Goal: Information Seeking & Learning: Check status

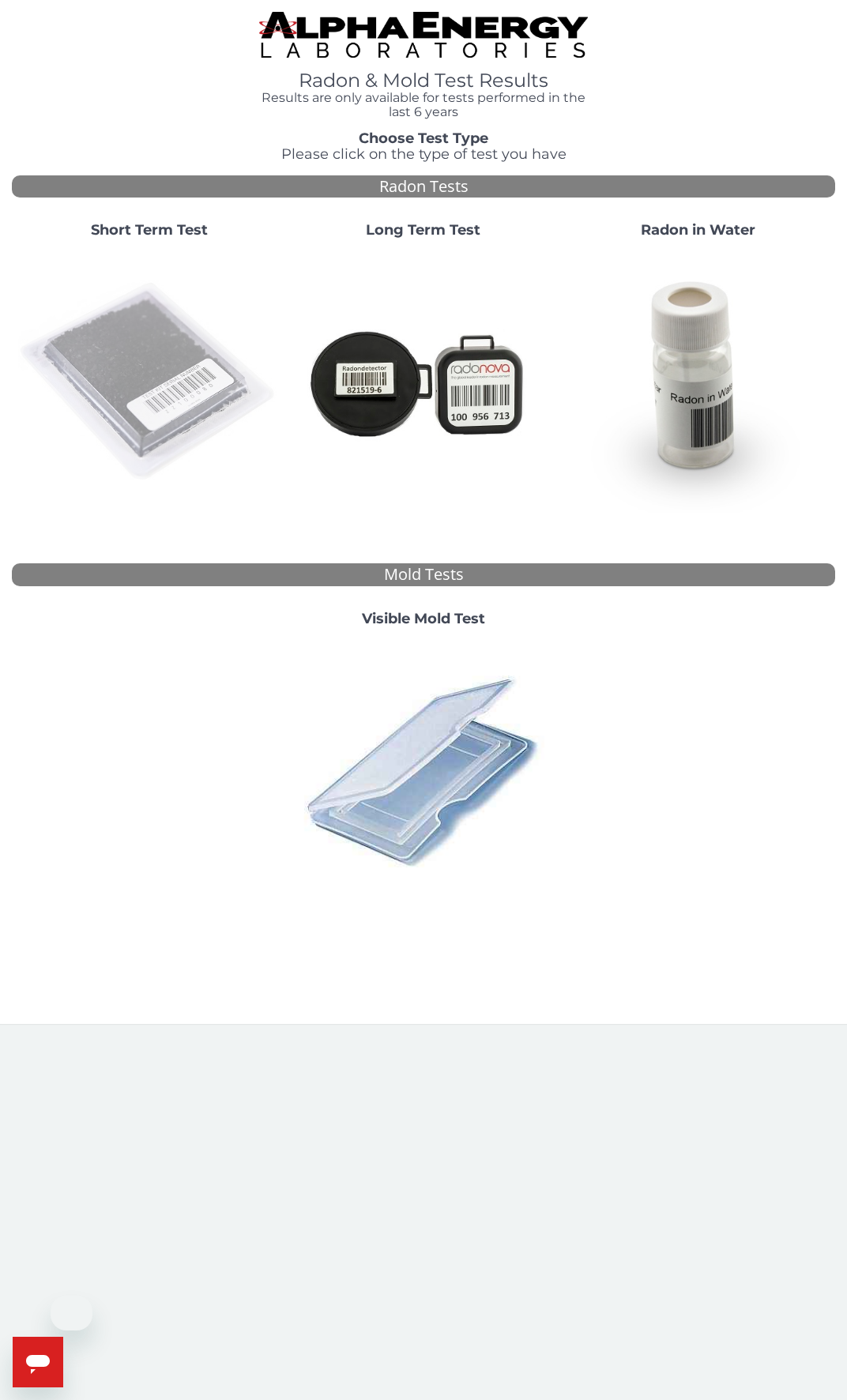
click at [117, 316] on img at bounding box center [149, 382] width 261 height 261
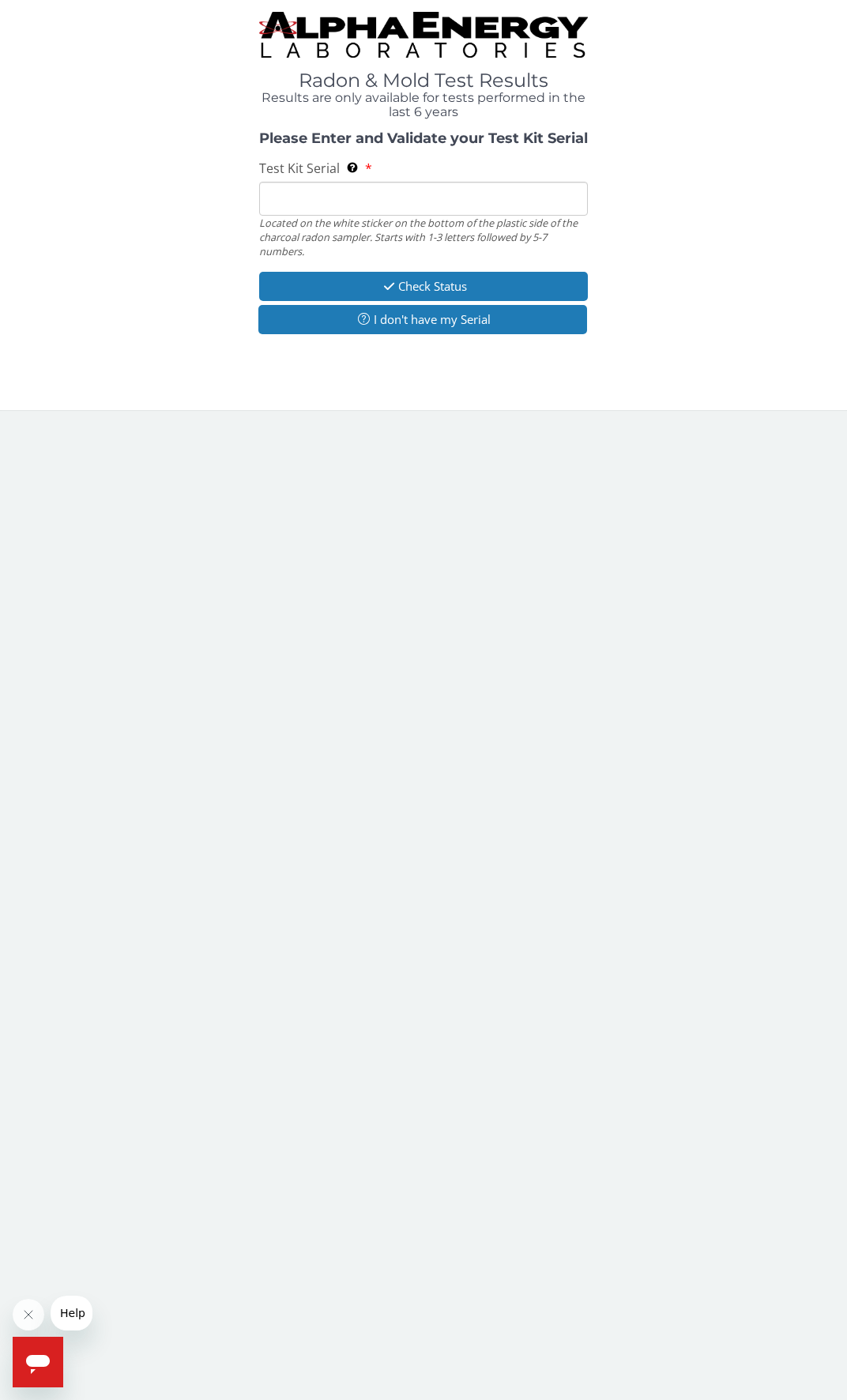
click at [367, 195] on input "Test Kit Serial Located on the white sticker on the bottom of the plastic side …" at bounding box center [424, 198] width 330 height 34
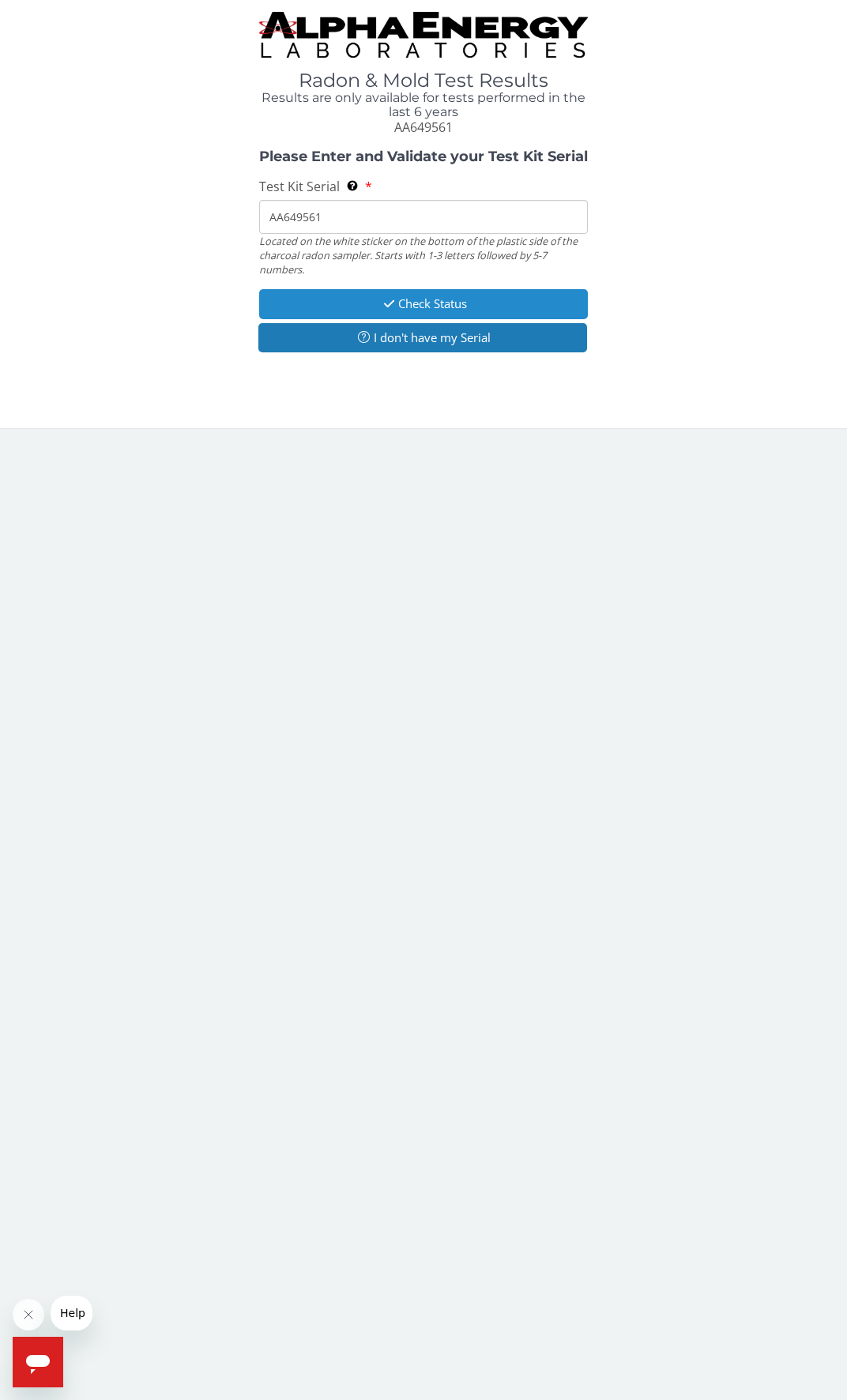
type input "AA649561"
click at [477, 300] on button "Check Status" at bounding box center [424, 303] width 330 height 29
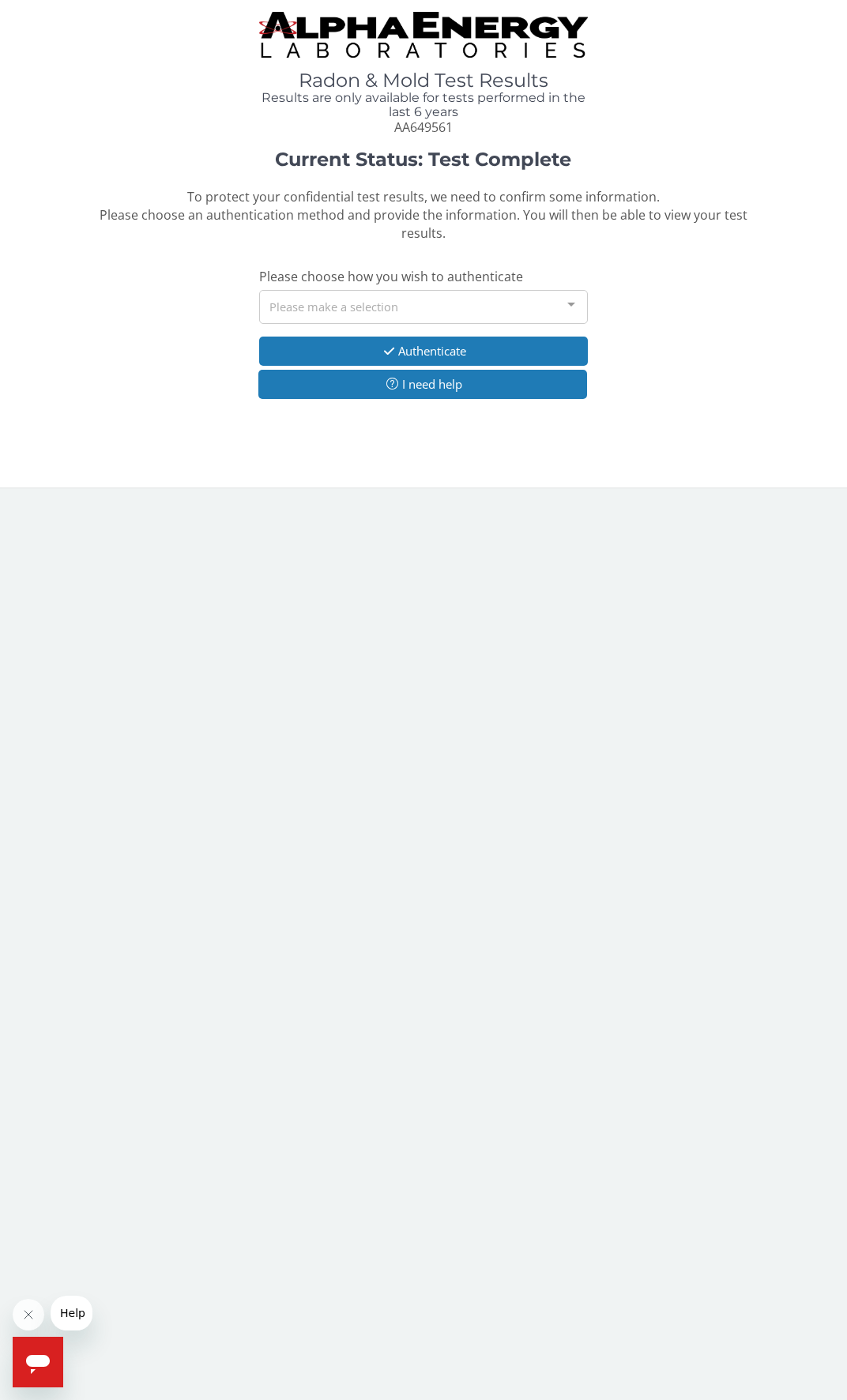
click at [477, 303] on div "Please make a selection" at bounding box center [424, 307] width 330 height 34
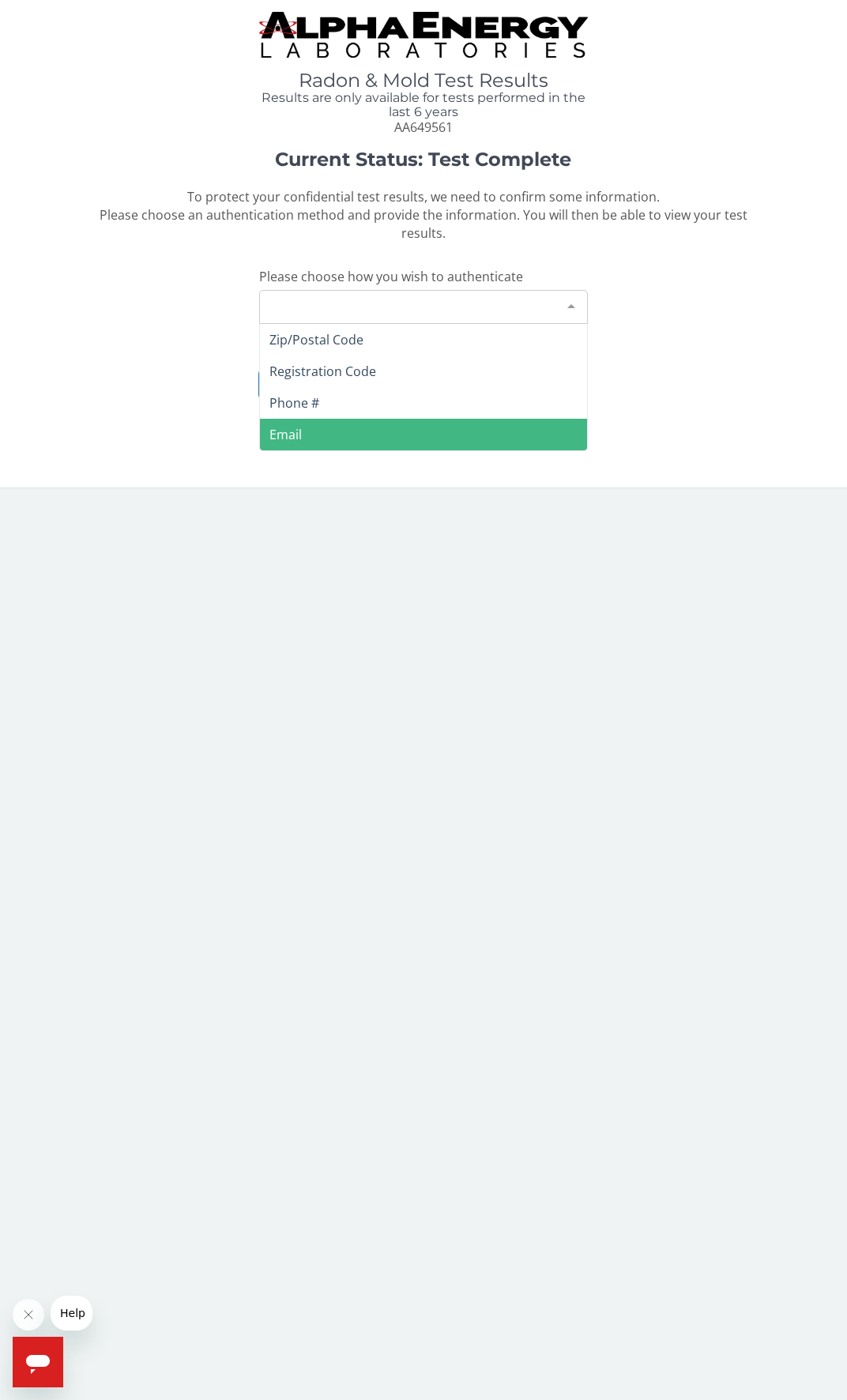
click at [441, 423] on span "Email" at bounding box center [424, 435] width 328 height 32
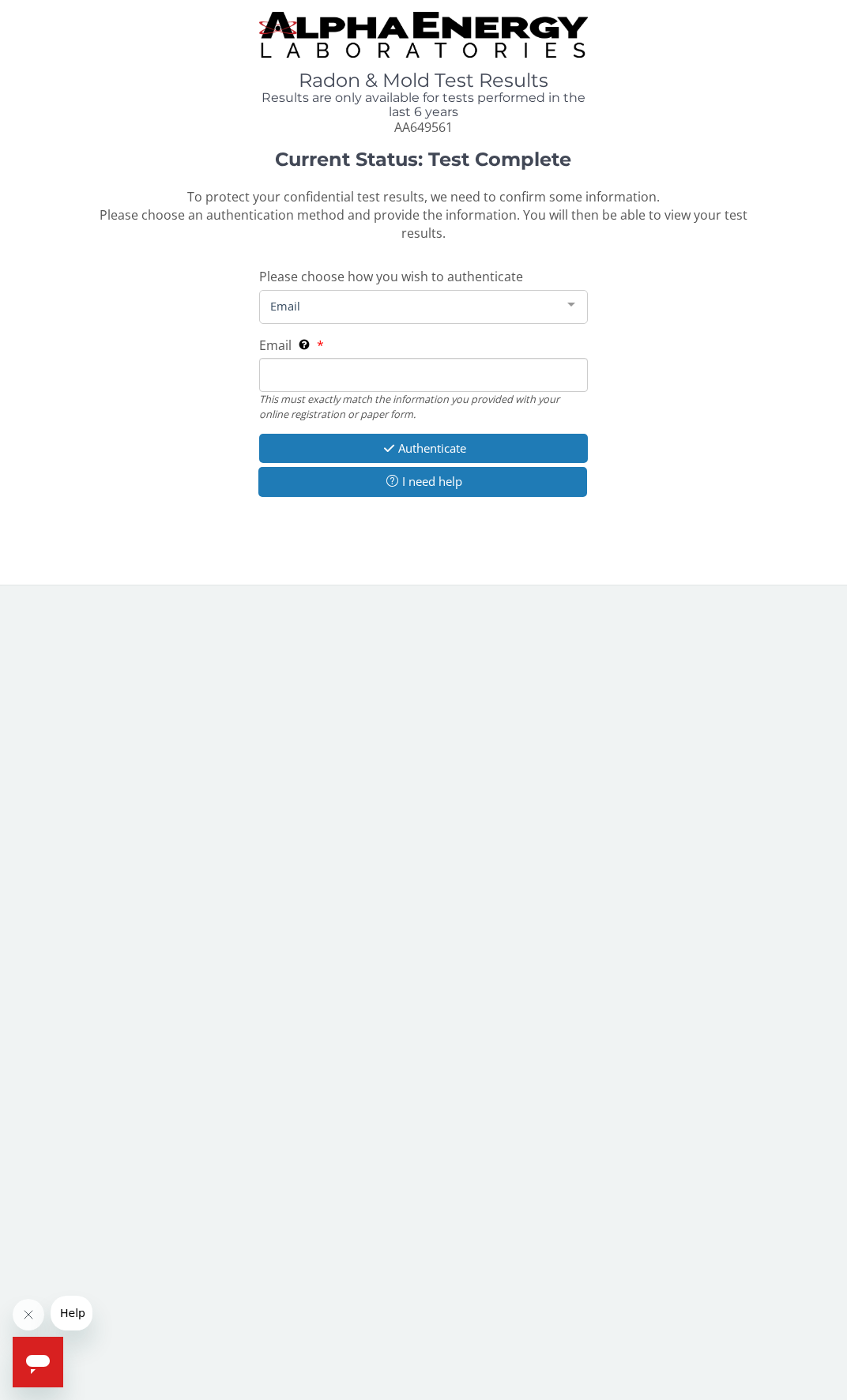
click at [428, 377] on input "Email This must exactly match the information you provided with your online reg…" at bounding box center [424, 374] width 330 height 34
type input "[EMAIL_ADDRESS][DOMAIN_NAME]"
click at [443, 441] on button "Authenticate" at bounding box center [424, 448] width 330 height 29
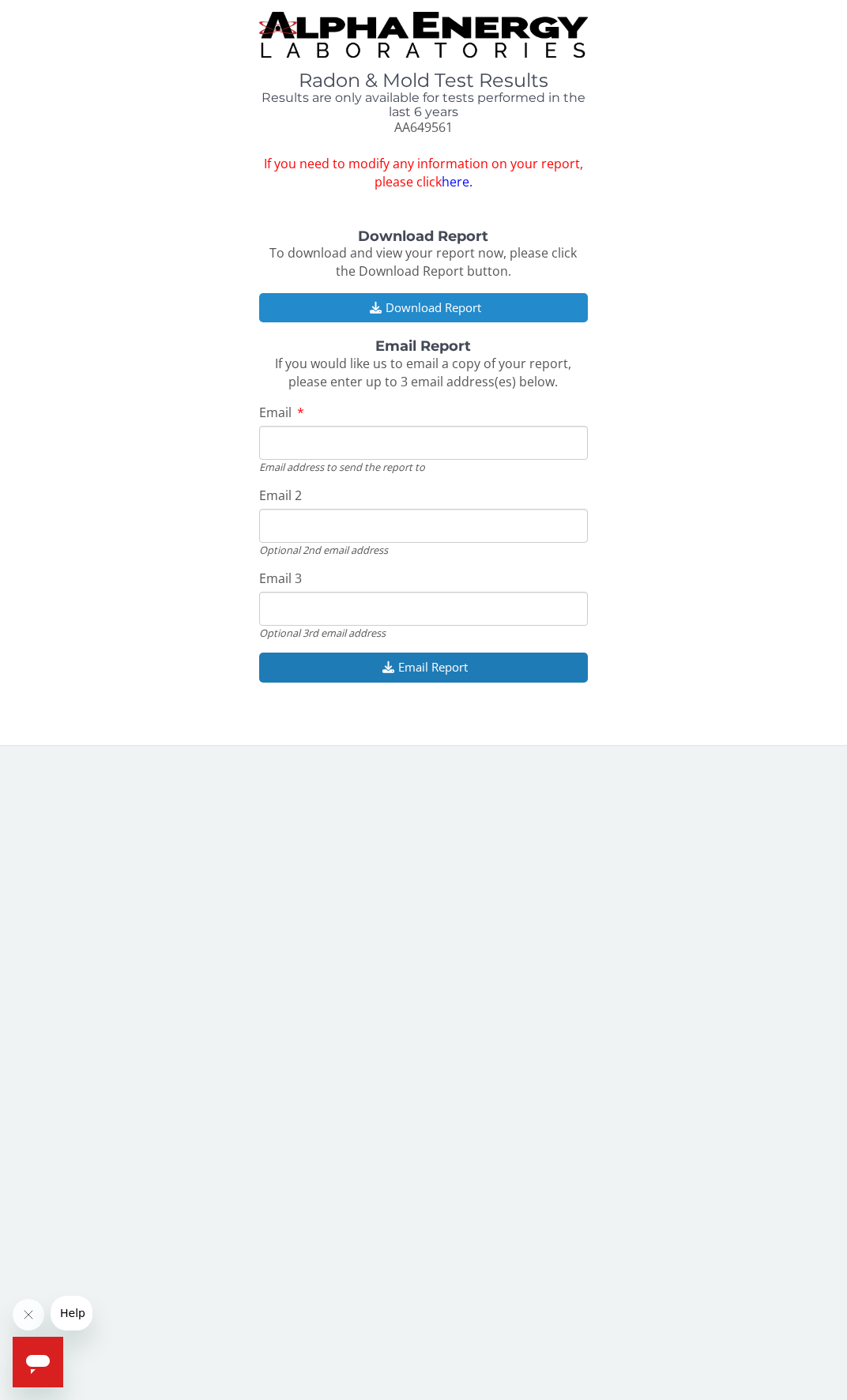
click at [421, 307] on button "Download Report" at bounding box center [424, 307] width 330 height 29
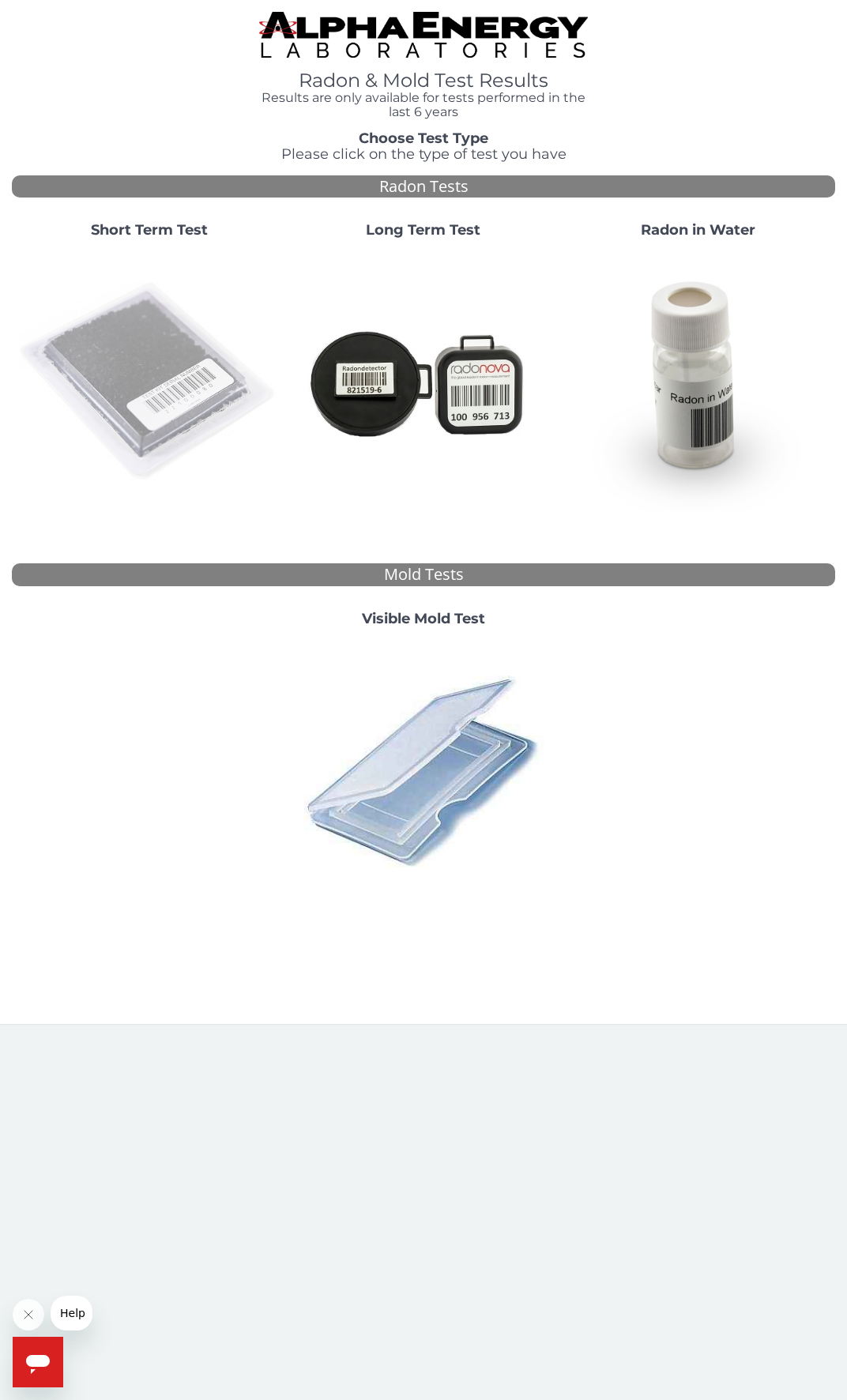
click at [179, 416] on img at bounding box center [149, 382] width 261 height 261
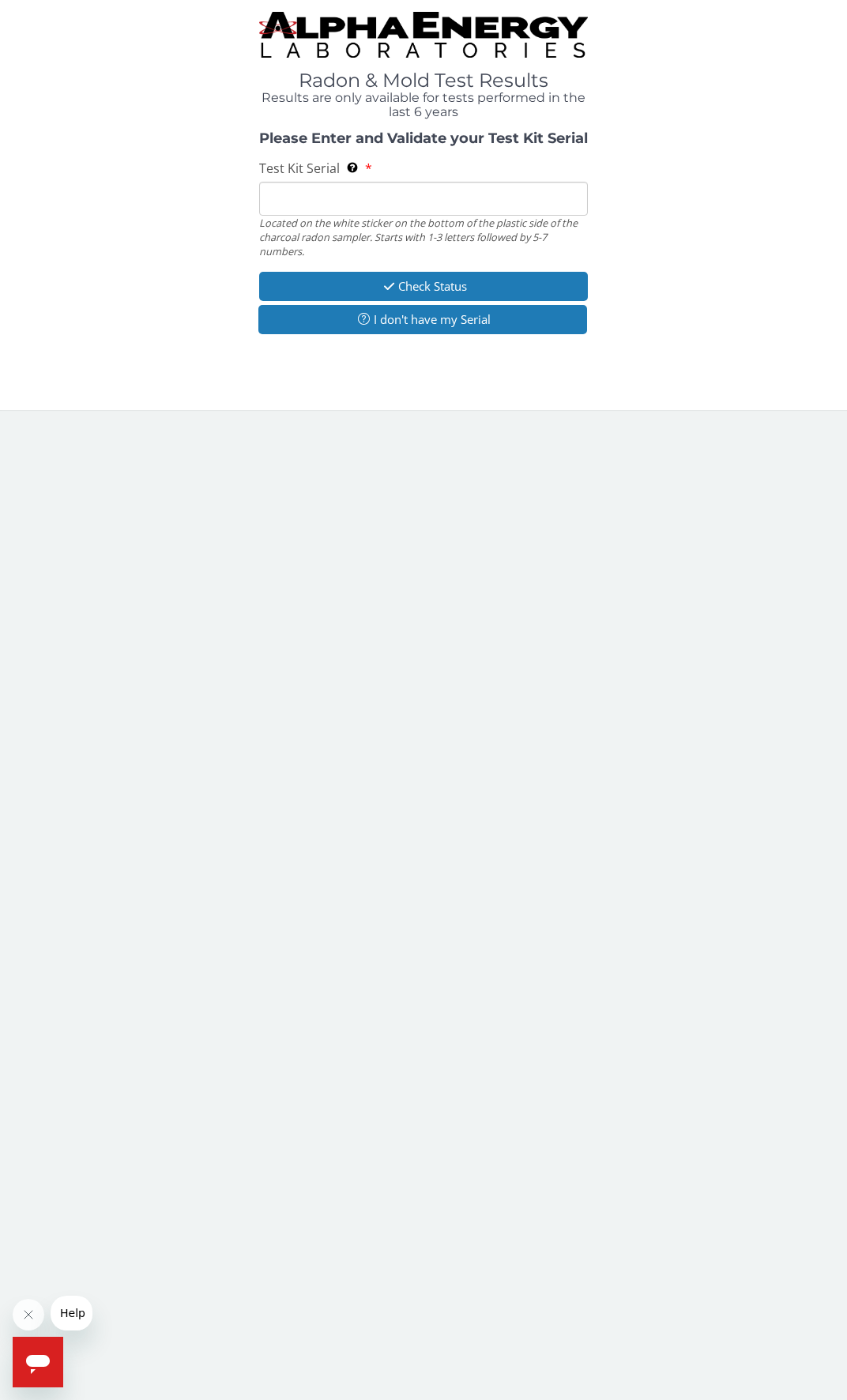
click at [345, 204] on input "Test Kit Serial Located on the white sticker on the bottom of the plastic side …" at bounding box center [424, 198] width 330 height 34
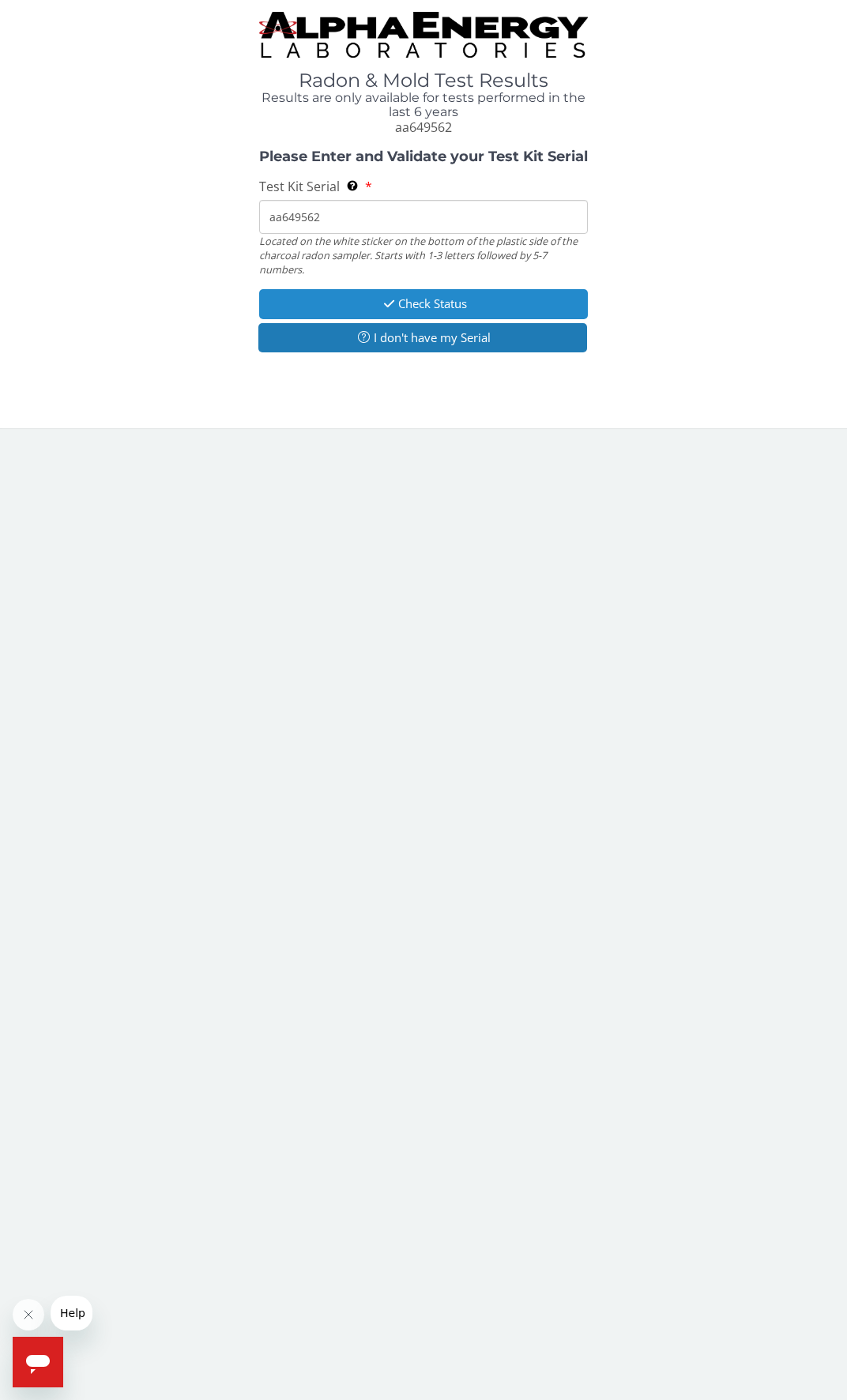
type input "aa649562"
click at [392, 300] on icon "button" at bounding box center [388, 304] width 18 height 12
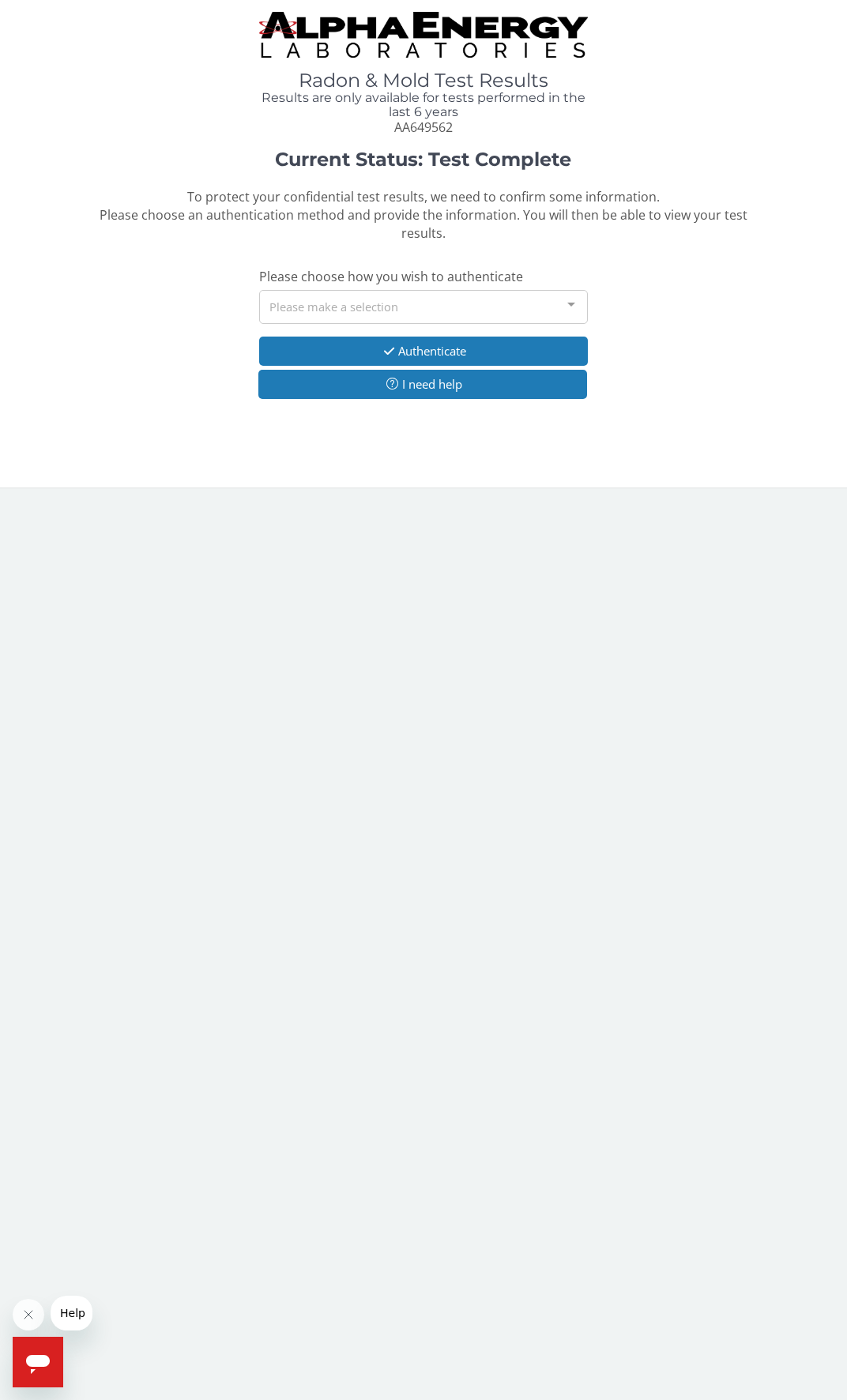
click at [392, 300] on div "Please make a selection" at bounding box center [424, 307] width 330 height 34
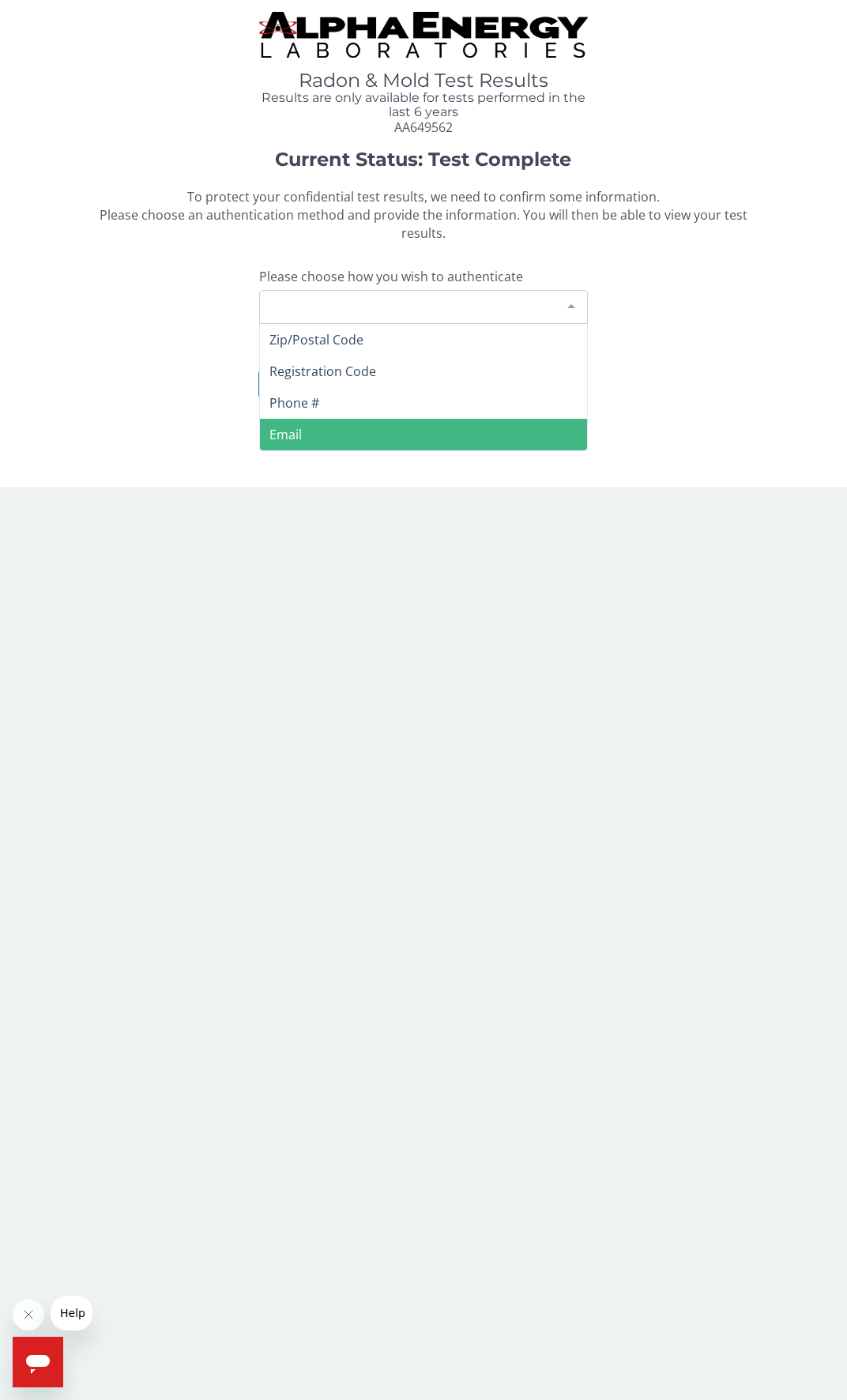
click at [356, 420] on span "Email" at bounding box center [424, 435] width 328 height 32
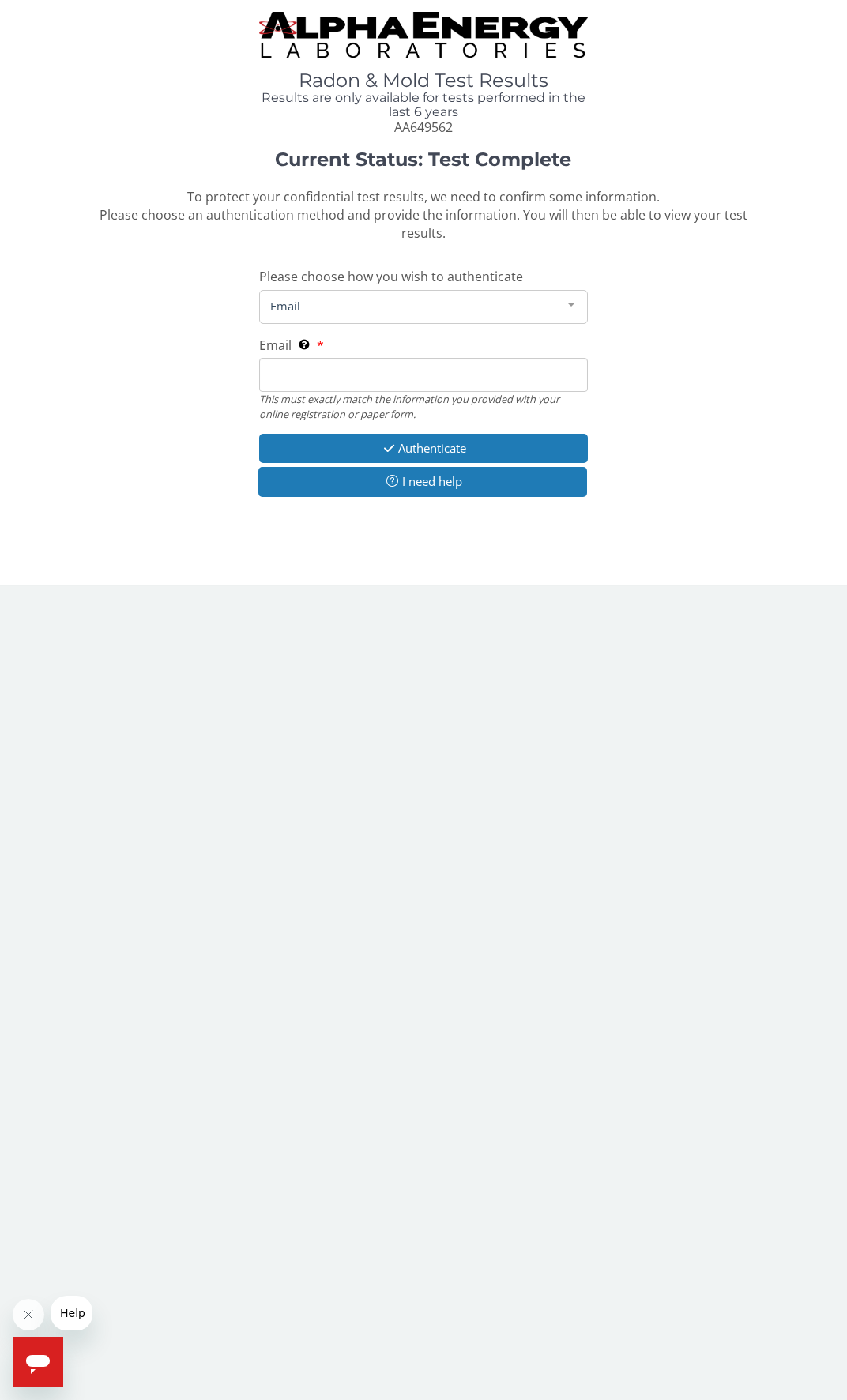
click at [361, 367] on input "Email This must exactly match the information you provided with your online reg…" at bounding box center [424, 374] width 330 height 34
type input "[EMAIL_ADDRESS][DOMAIN_NAME]"
click at [367, 448] on button "Authenticate" at bounding box center [424, 448] width 330 height 29
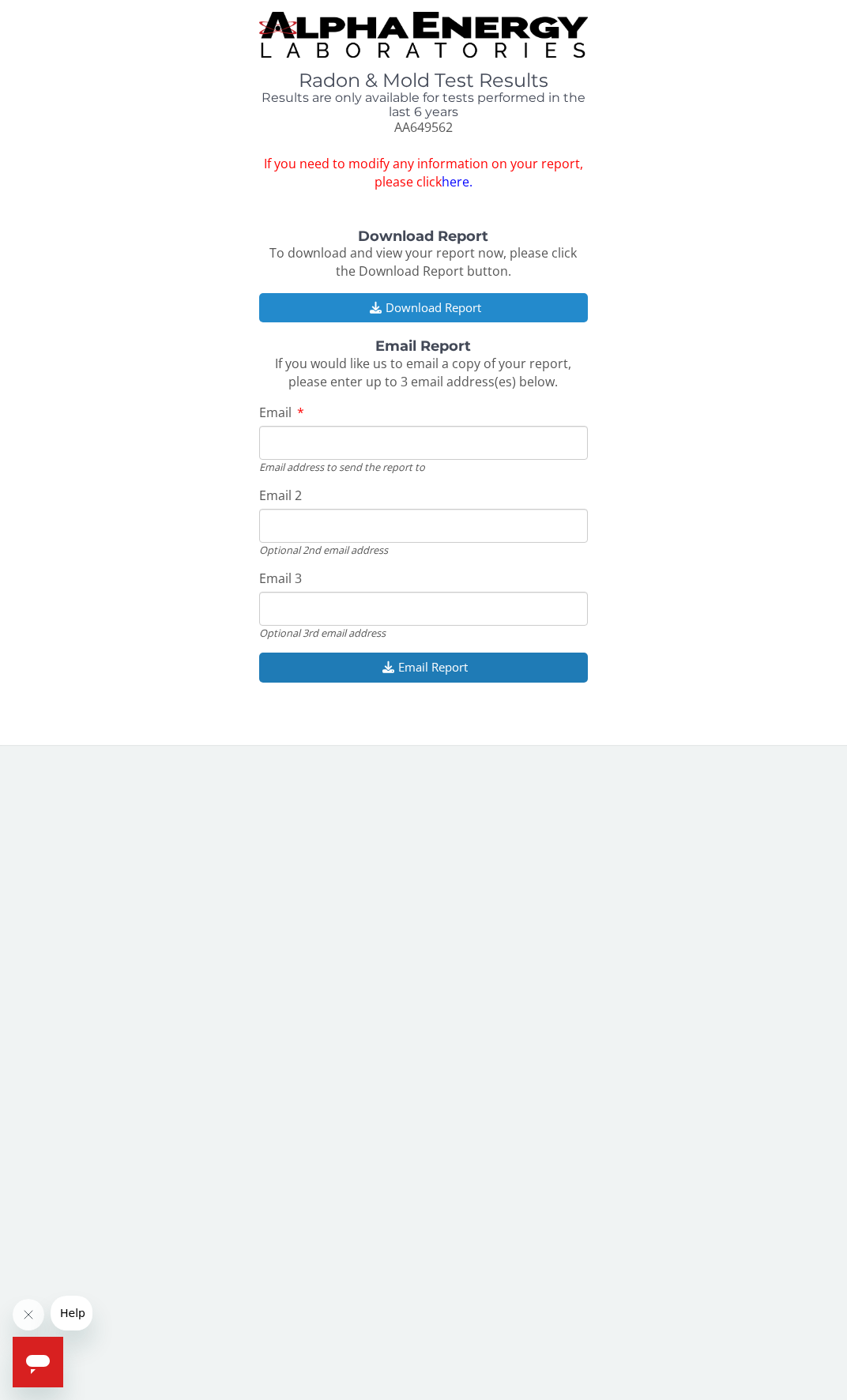
click at [420, 308] on button "Download Report" at bounding box center [424, 307] width 330 height 29
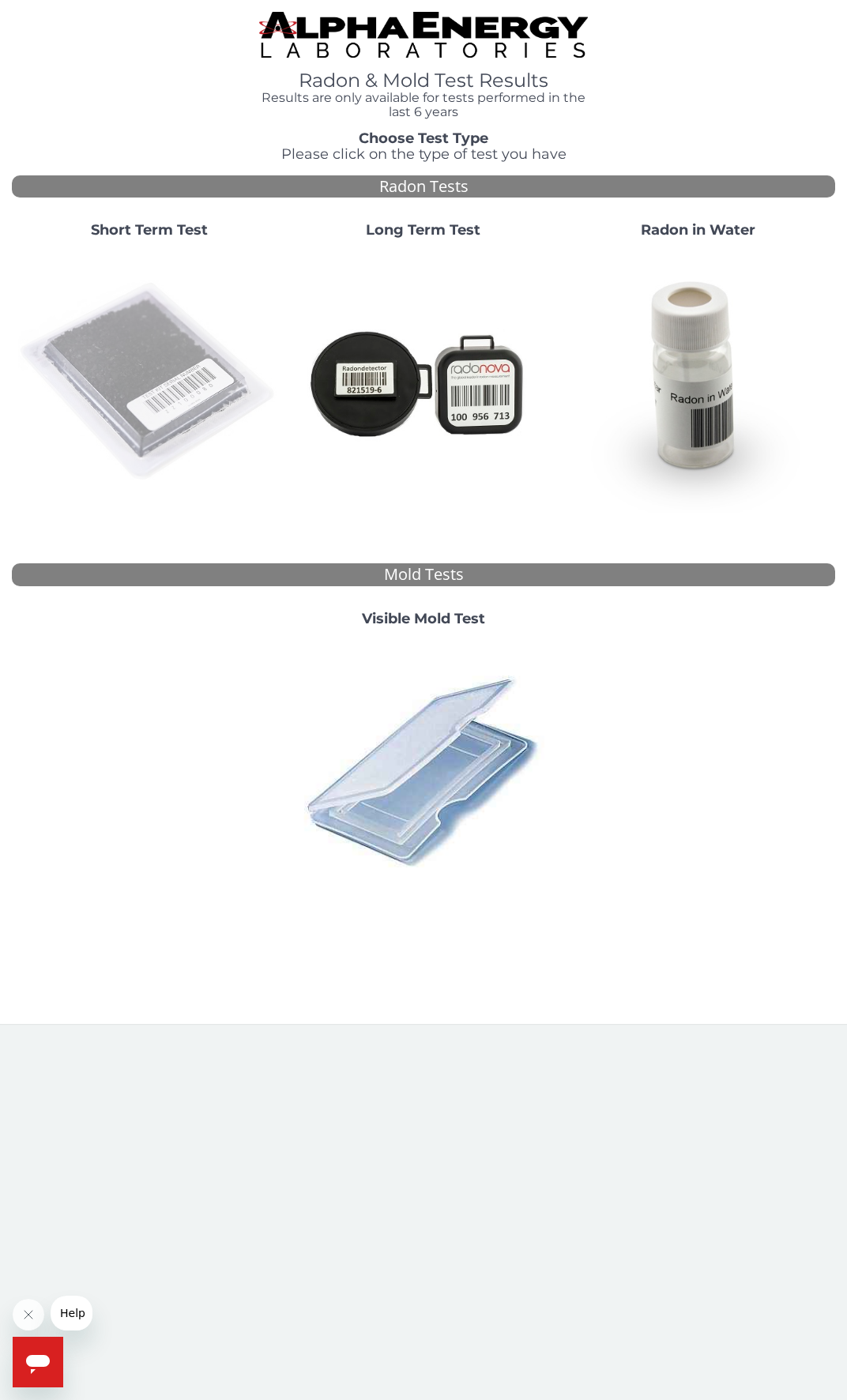
click at [127, 323] on img at bounding box center [149, 382] width 261 height 261
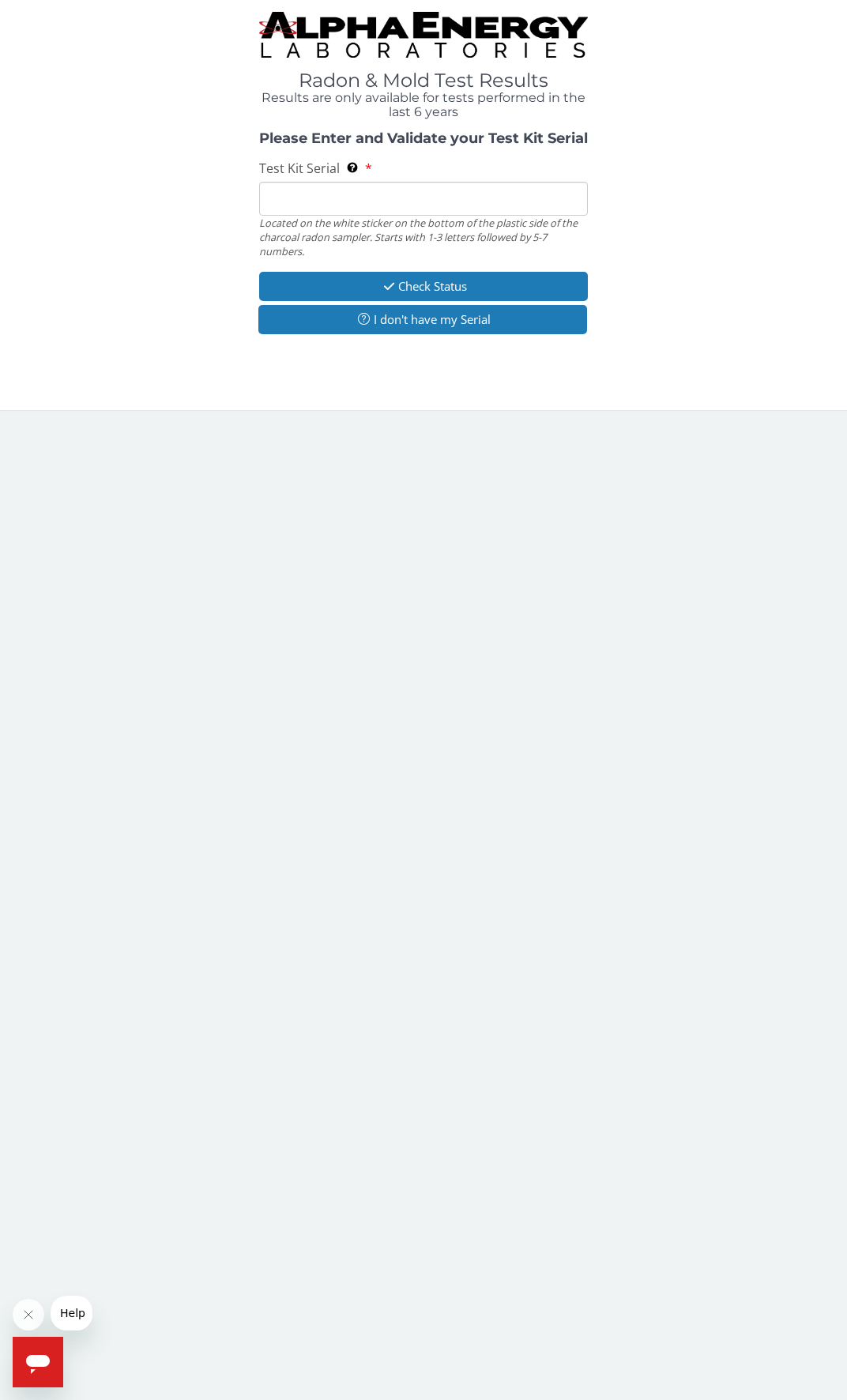
click at [339, 202] on input "Test Kit Serial Located on the white sticker on the bottom of the plastic side …" at bounding box center [424, 198] width 330 height 34
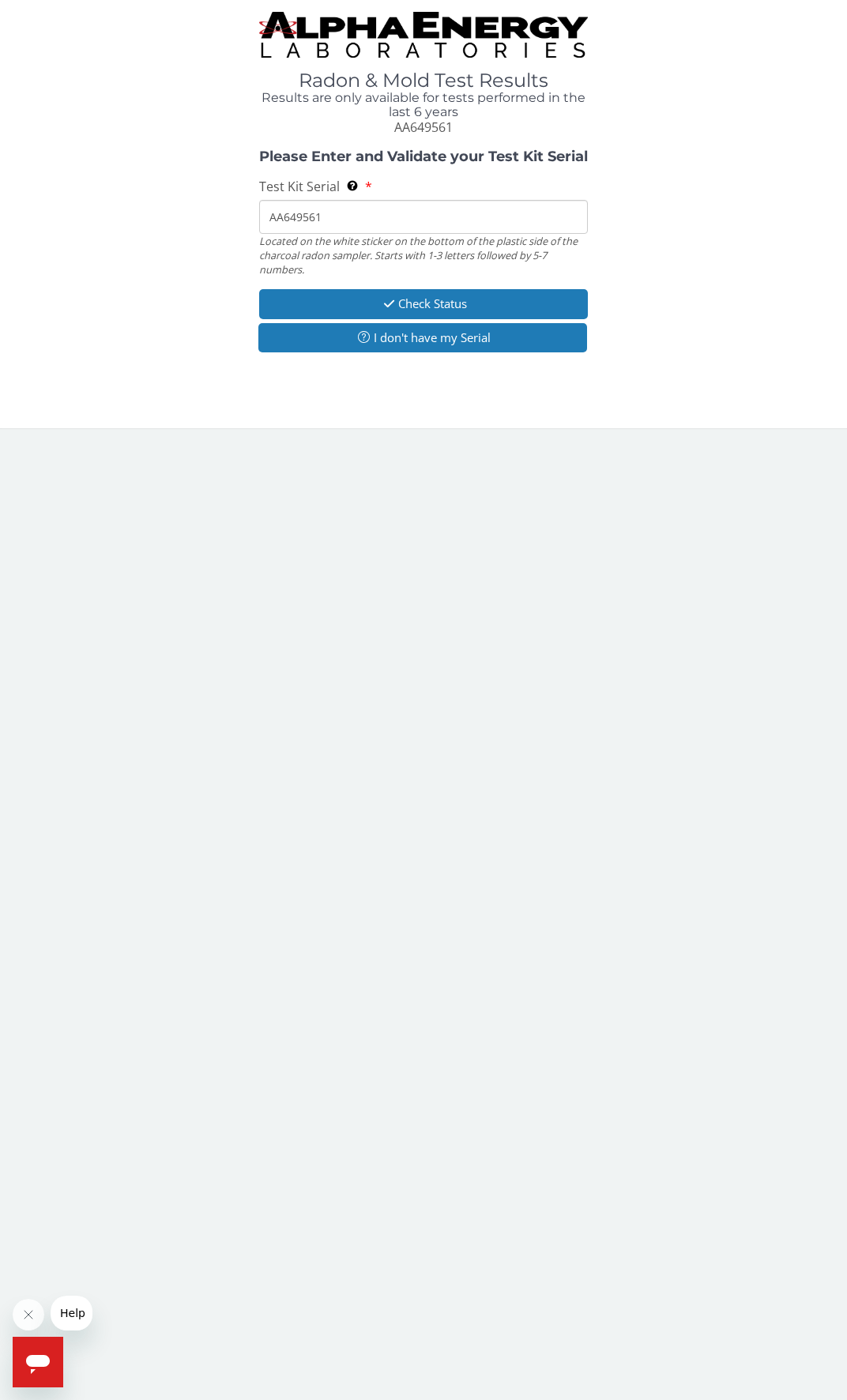
click at [364, 230] on input "AA649561" at bounding box center [424, 217] width 330 height 34
type input "AA649567"
click at [437, 300] on button "Check Status" at bounding box center [424, 303] width 330 height 29
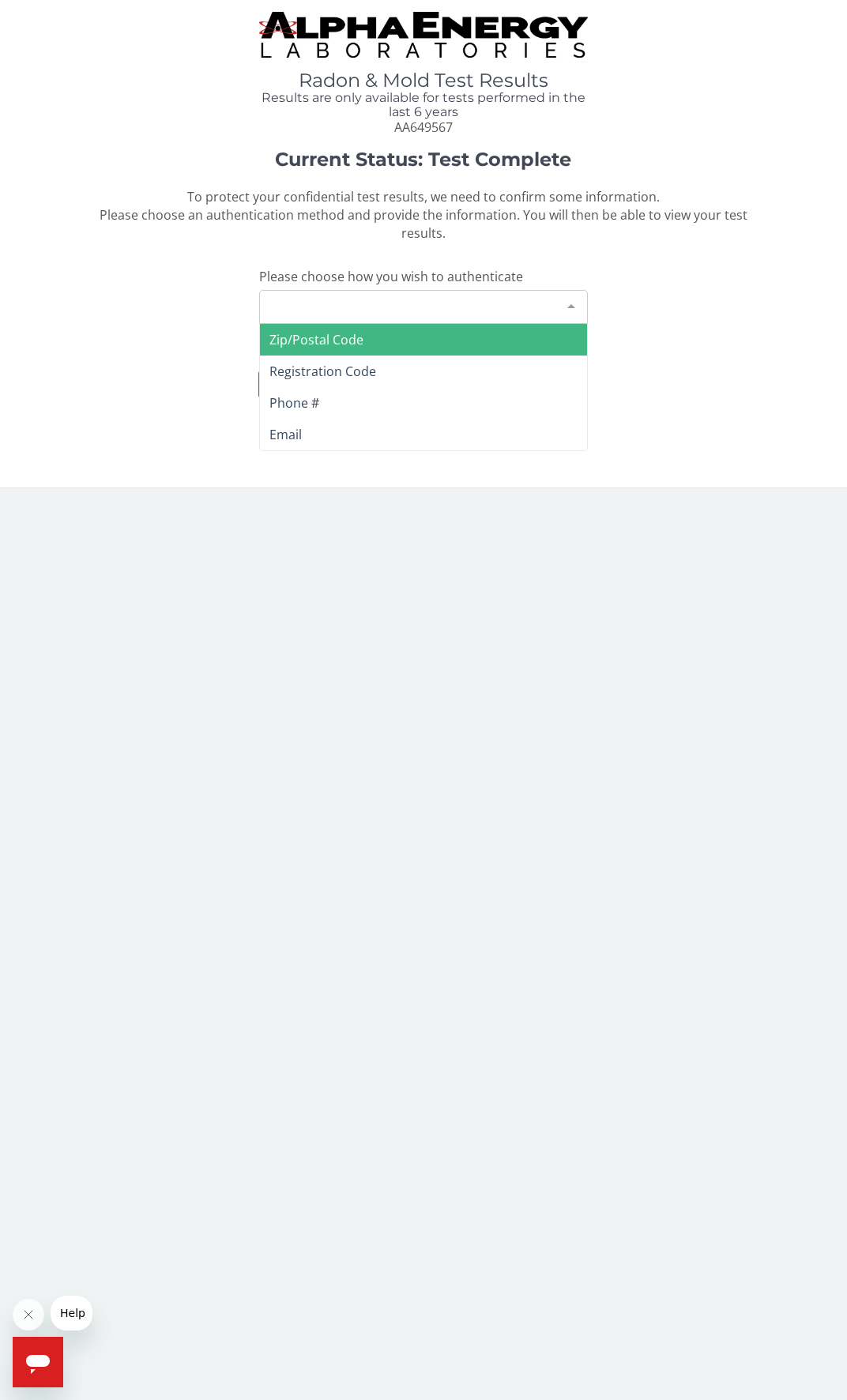
click at [437, 300] on div "Please make a selection" at bounding box center [424, 307] width 330 height 34
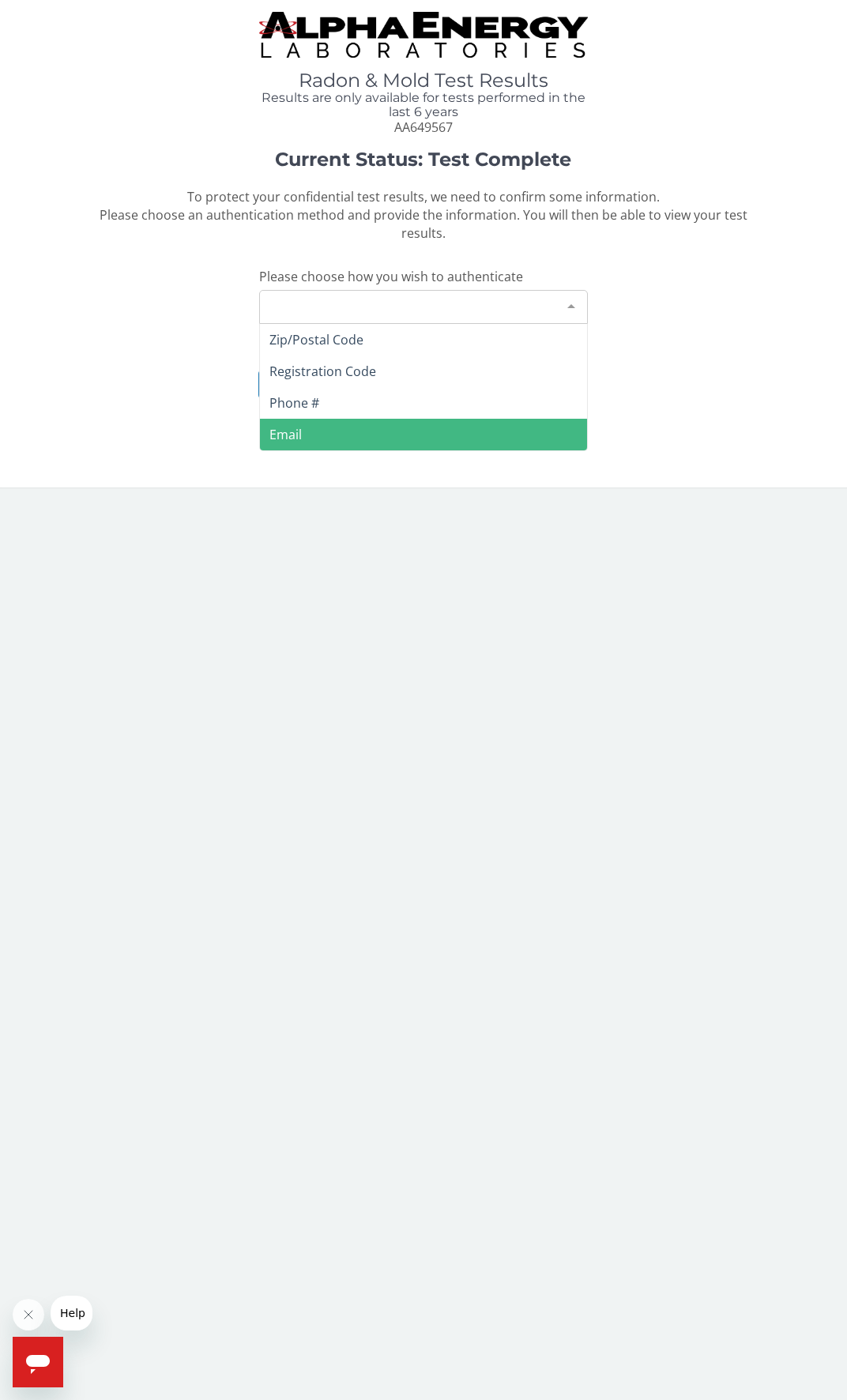
click at [399, 433] on span "Email" at bounding box center [424, 435] width 328 height 32
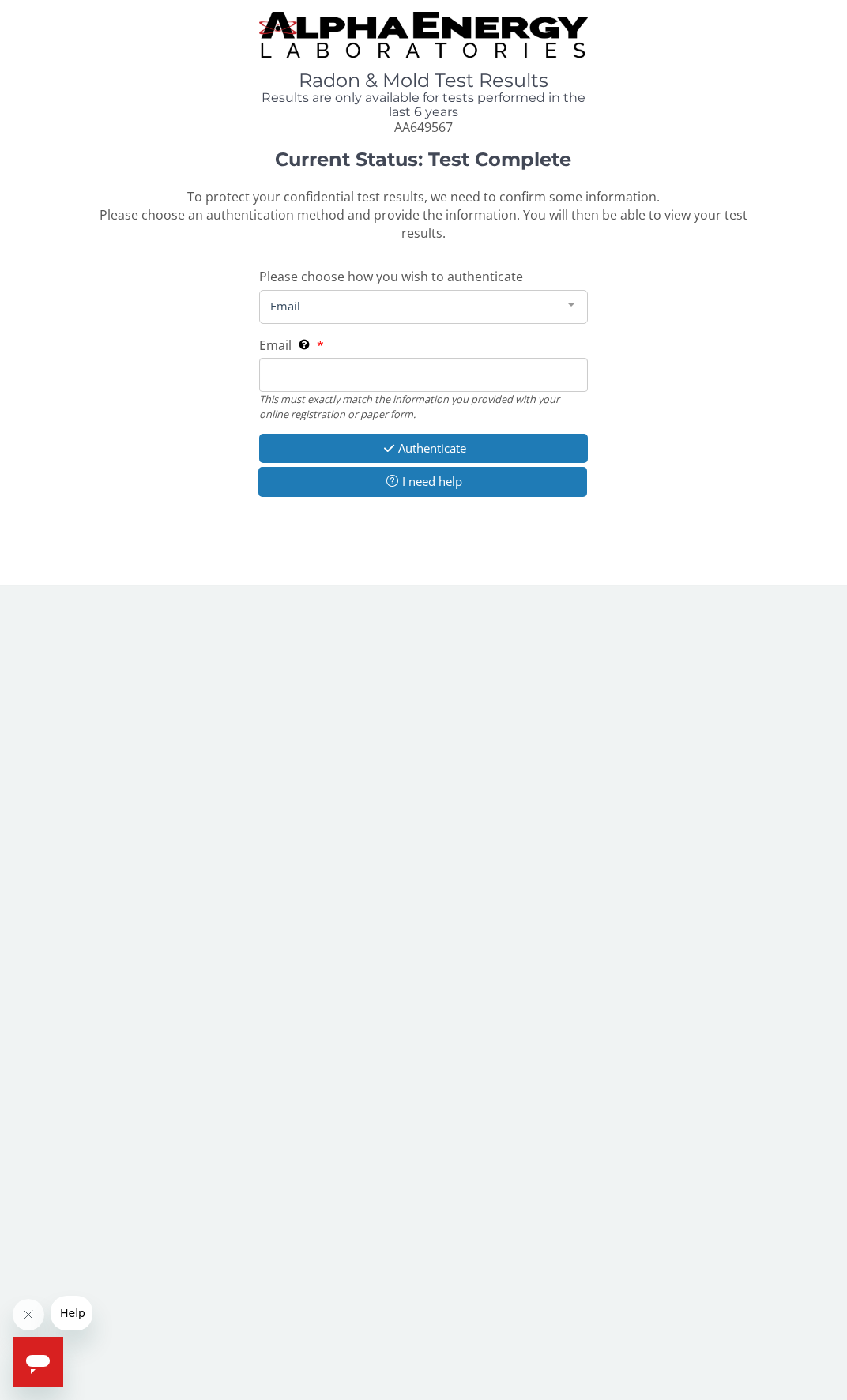
click at [448, 377] on input "Email This must exactly match the information you provided with your online reg…" at bounding box center [424, 374] width 330 height 34
type input "[EMAIL_ADDRESS][DOMAIN_NAME]"
click at [414, 453] on button "Authenticate" at bounding box center [424, 448] width 330 height 29
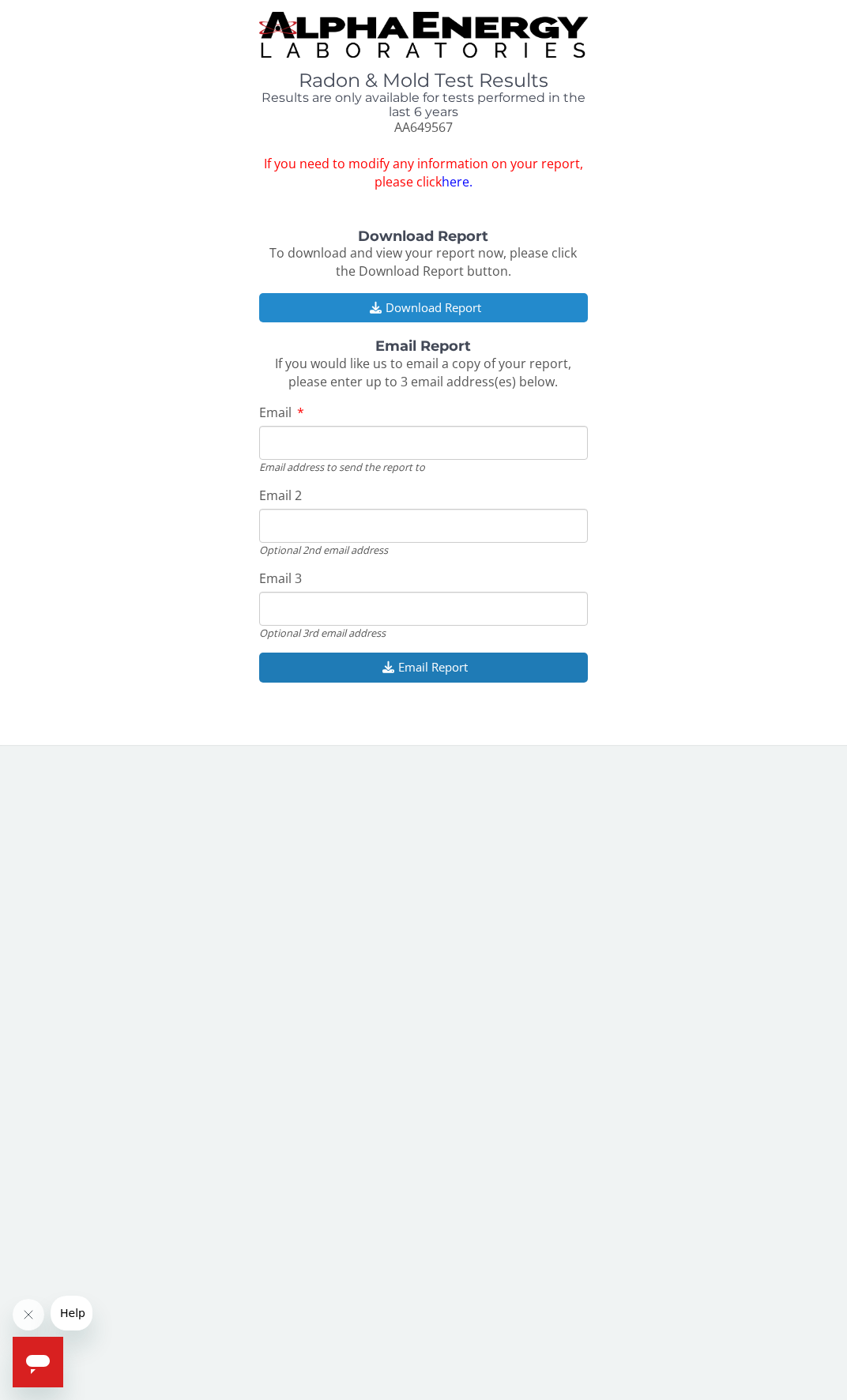
click at [416, 299] on button "Download Report" at bounding box center [424, 307] width 330 height 29
